Goal: Browse casually: Explore the website without a specific task or goal

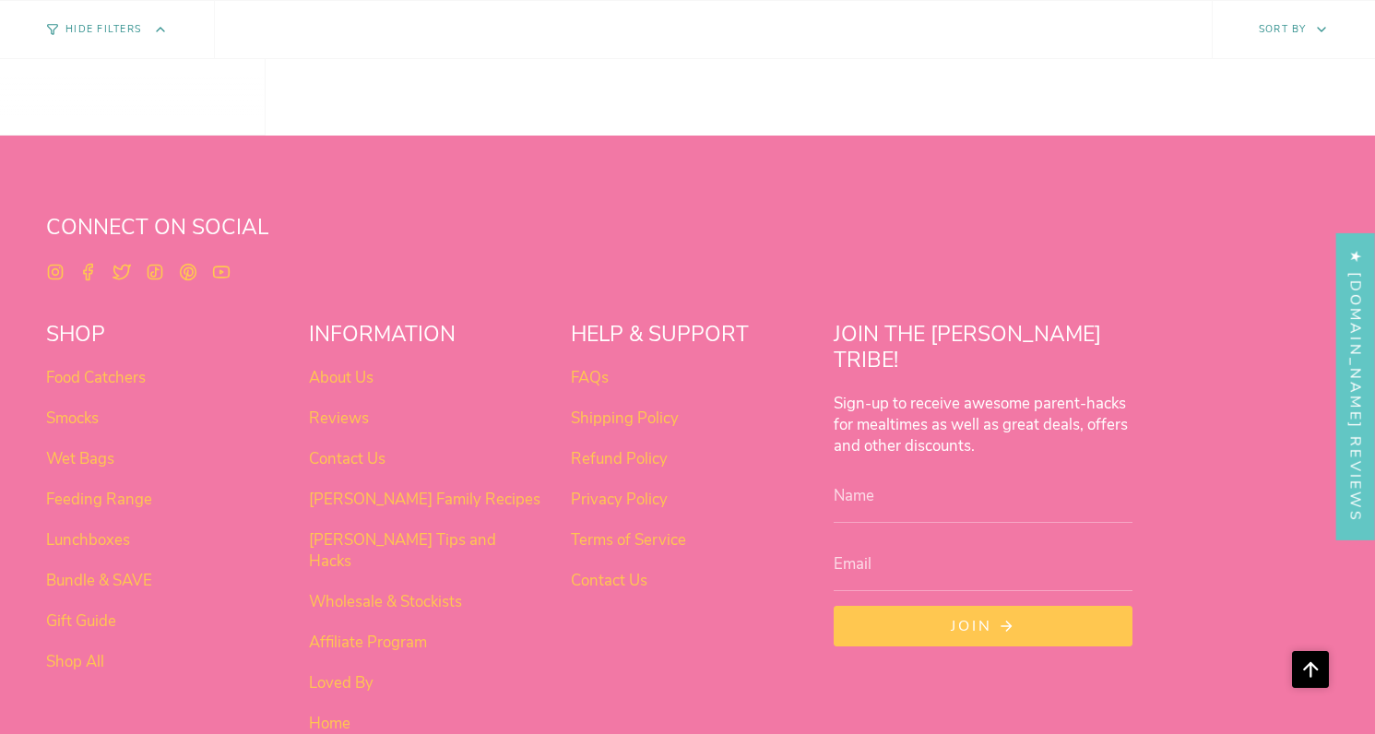
scroll to position [1462, 0]
